Goal: Information Seeking & Learning: Learn about a topic

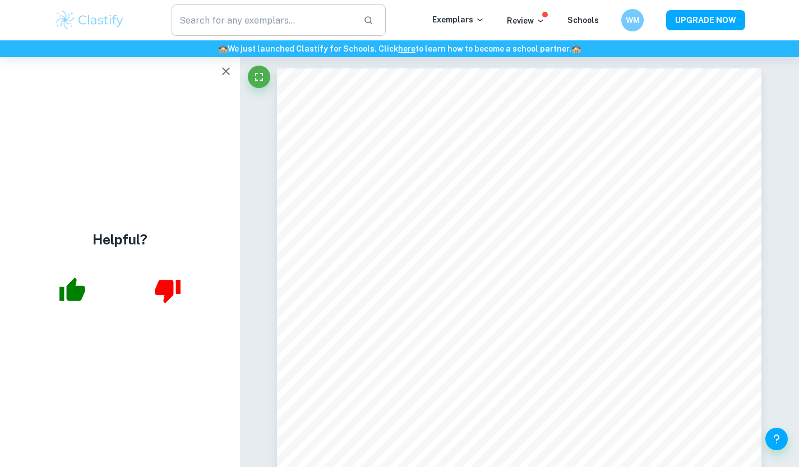
scroll to position [6724, 0]
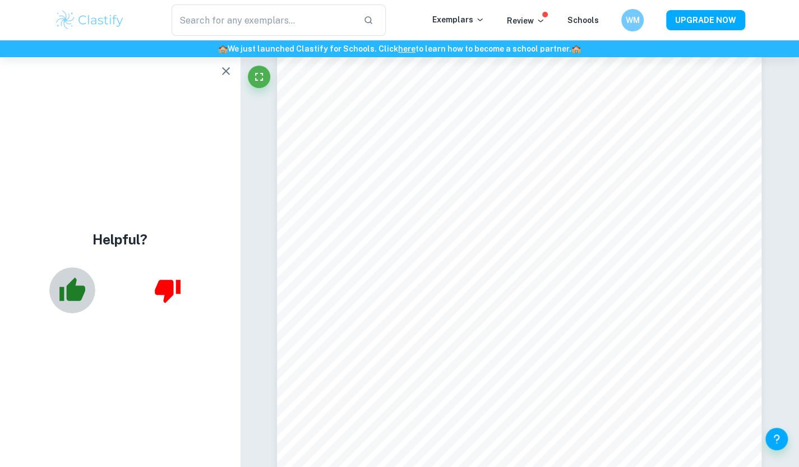
click at [81, 293] on icon "button" at bounding box center [72, 290] width 26 height 24
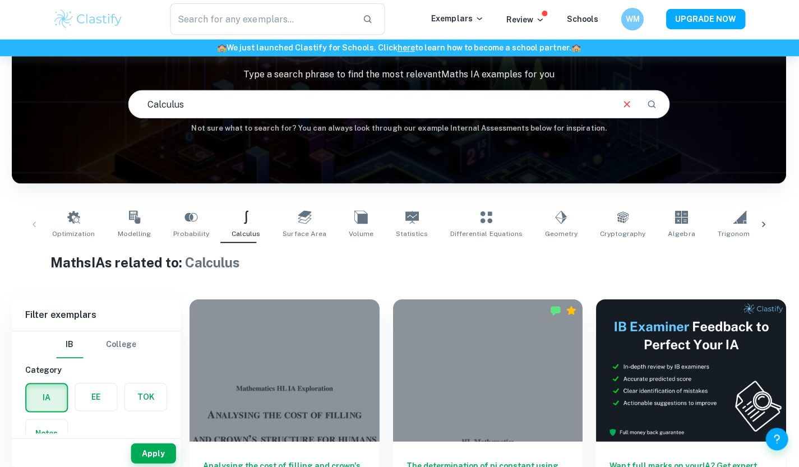
scroll to position [79, 0]
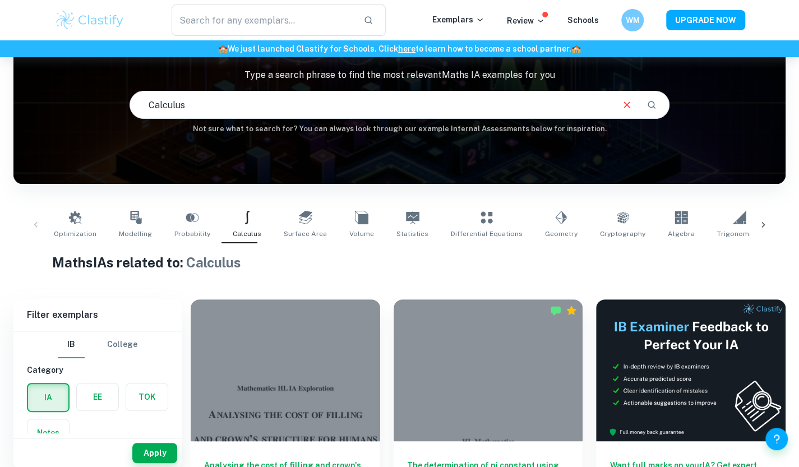
click at [211, 105] on input "Calculus" at bounding box center [371, 104] width 482 height 31
type input "population"
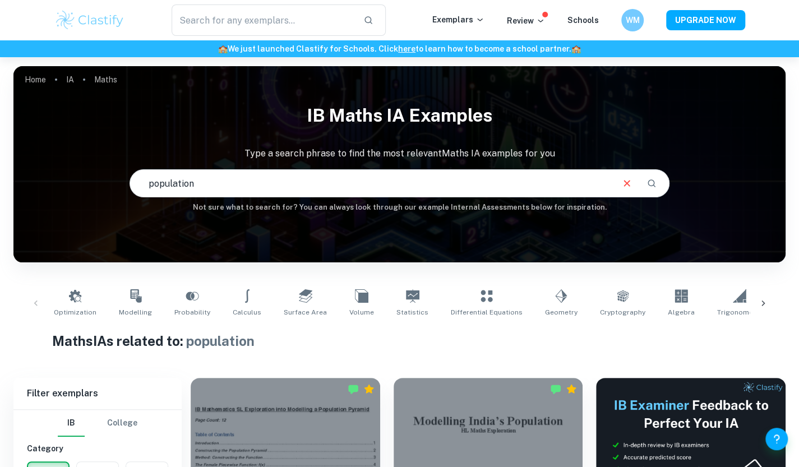
click at [239, 181] on input "population" at bounding box center [371, 183] width 482 height 31
paste input "Lotka–Volterra"
click at [147, 185] on input "Lotka–Volterra" at bounding box center [371, 183] width 482 height 31
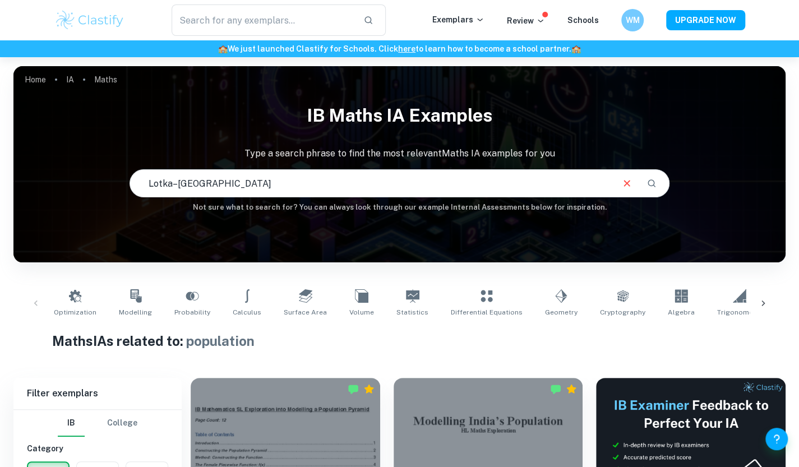
type input "Lotka–Volterra"
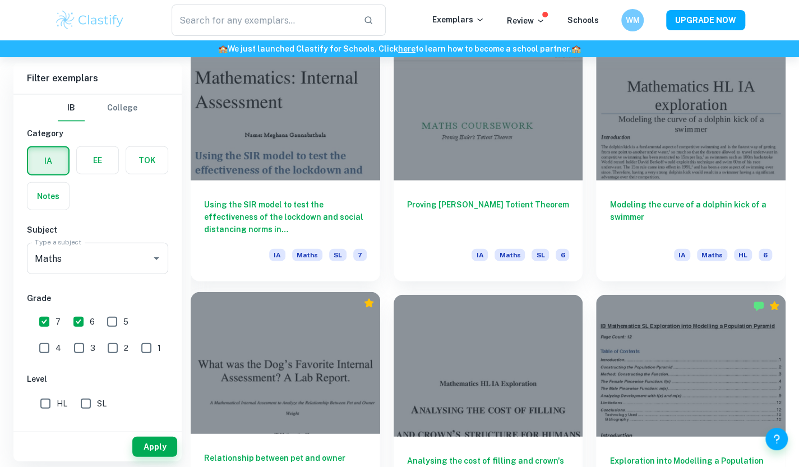
scroll to position [1331, 0]
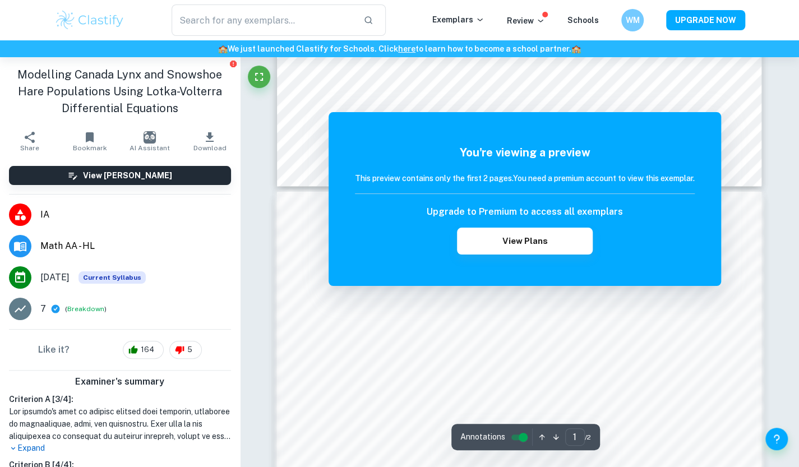
scroll to position [511, 0]
click at [541, 240] on button "View Plans" at bounding box center [525, 241] width 136 height 27
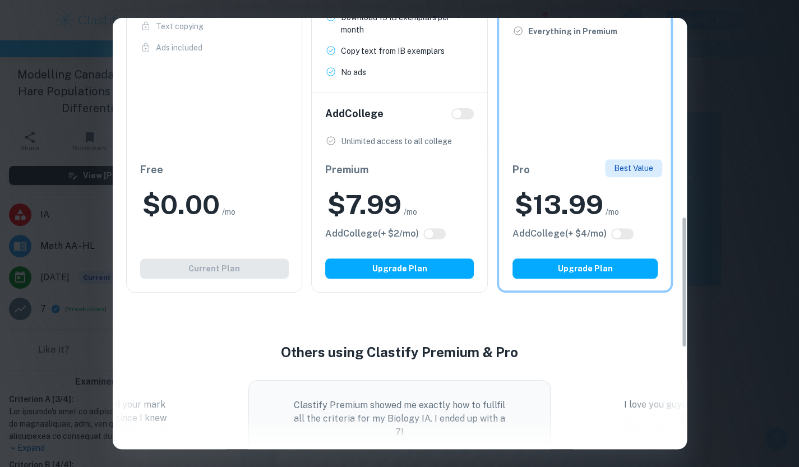
scroll to position [702, 0]
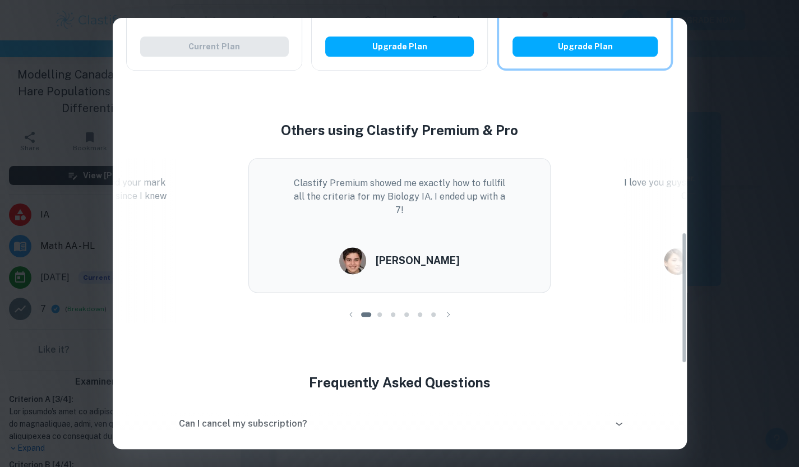
click at [761, 192] on div "Easily Ace Your IB Coursework & Crush College Essays. Get Clastify Premium Get …" at bounding box center [399, 233] width 799 height 467
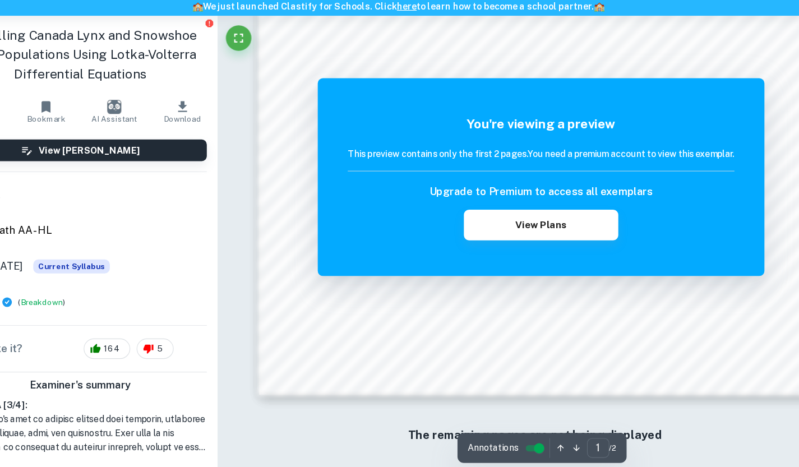
scroll to position [938, 0]
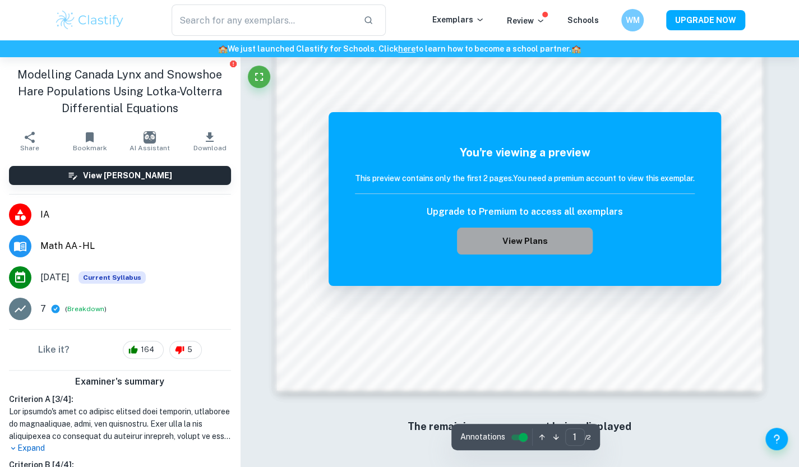
click at [500, 243] on button "View Plans" at bounding box center [525, 241] width 136 height 27
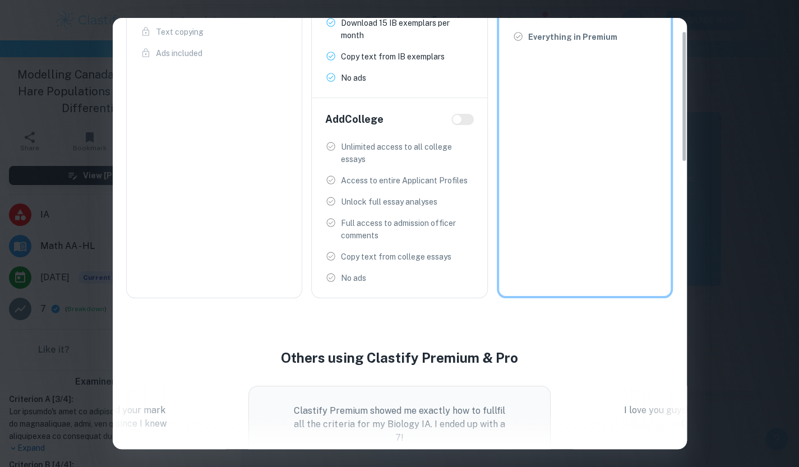
scroll to position [0, 0]
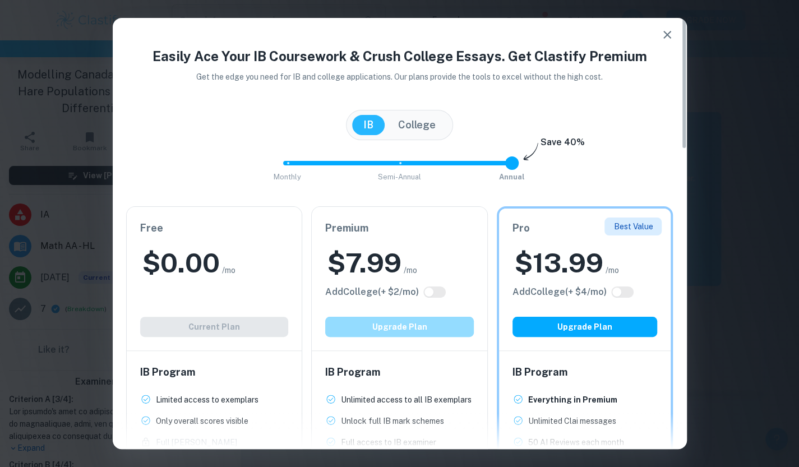
click at [400, 328] on button "Upgrade Plan" at bounding box center [399, 327] width 149 height 20
click at [31, 60] on div "Easily Ace Your IB Coursework & Crush College Essays. Get Clastify Premium Get …" at bounding box center [399, 233] width 799 height 467
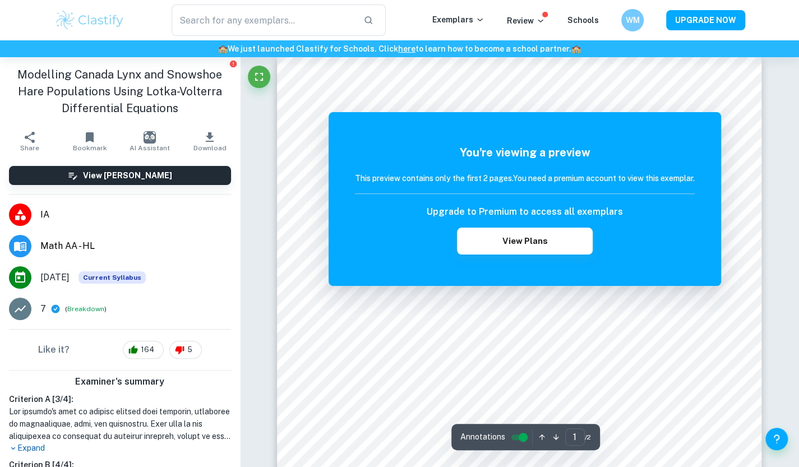
scroll to position [85, 0]
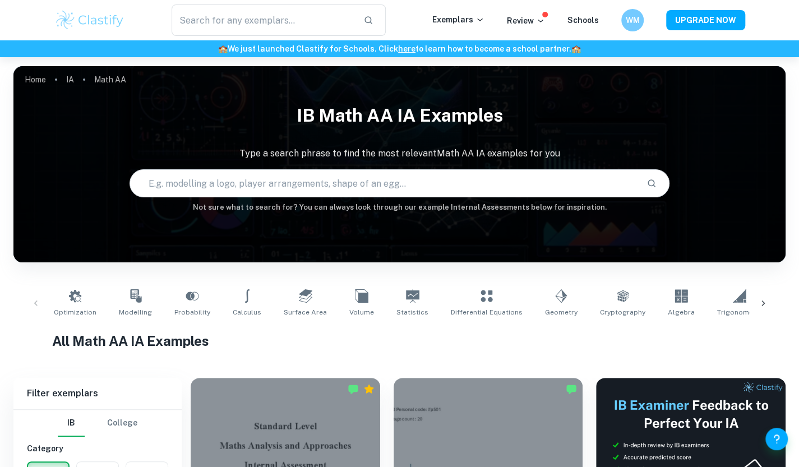
click at [225, 182] on input "text" at bounding box center [384, 183] width 508 height 31
paste input "lotka–volterra"
type input "lotka–volterra"
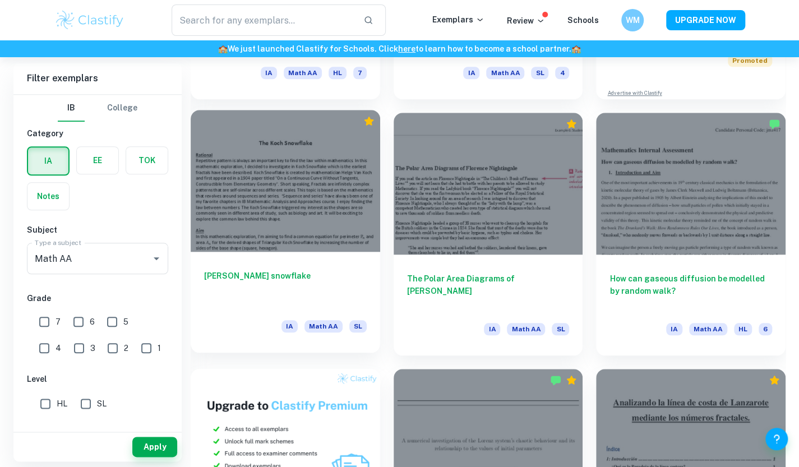
scroll to position [521, 0]
